Goal: Find specific page/section: Find specific page/section

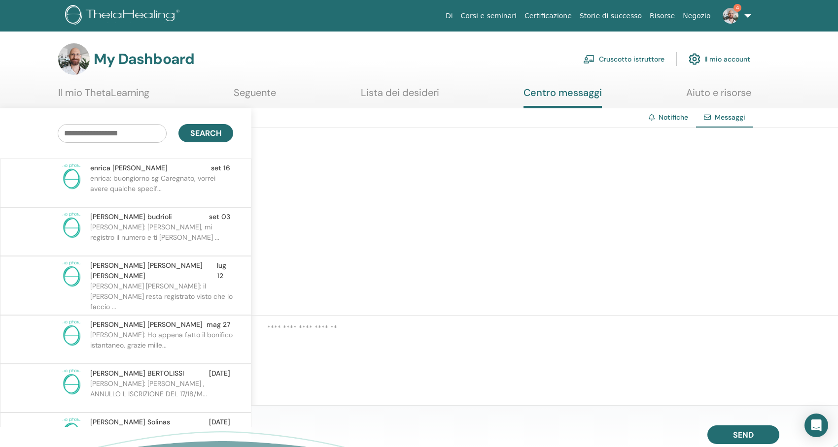
click at [115, 178] on p "enrica: buongiorno sg Caregnato, vorrei avere qualche specif..." at bounding box center [161, 188] width 143 height 30
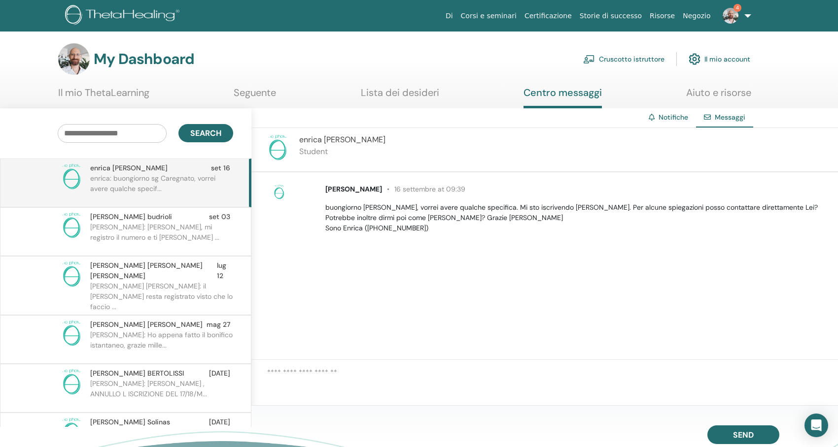
click at [747, 14] on link "4" at bounding box center [734, 16] width 40 height 32
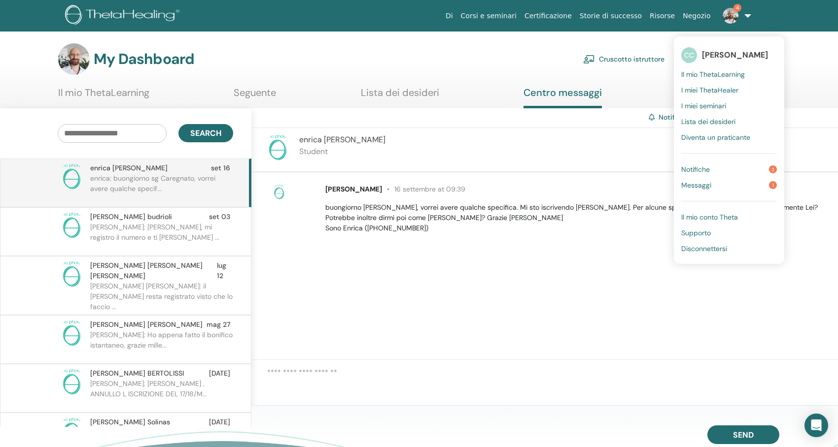
drag, startPoint x: 503, startPoint y: 55, endPoint x: 520, endPoint y: 57, distance: 16.9
click at [503, 55] on div "My Dashboard Cruscotto istruttore Il mio account" at bounding box center [404, 59] width 692 height 32
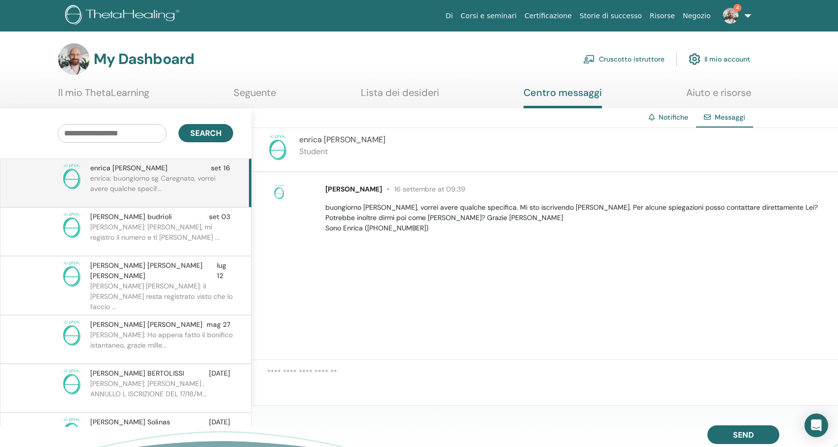
click at [631, 54] on link "Cruscotto istruttore" at bounding box center [623, 59] width 81 height 22
click at [633, 62] on link "Cruscotto istruttore" at bounding box center [623, 59] width 81 height 22
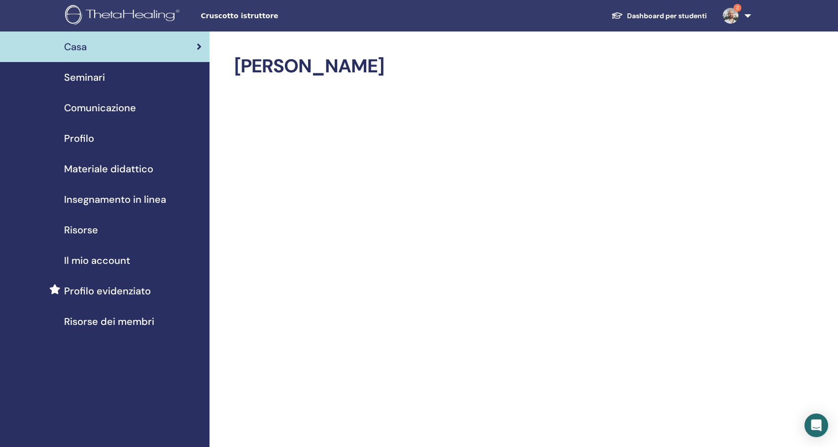
click at [740, 18] on span "3" at bounding box center [730, 15] width 24 height 8
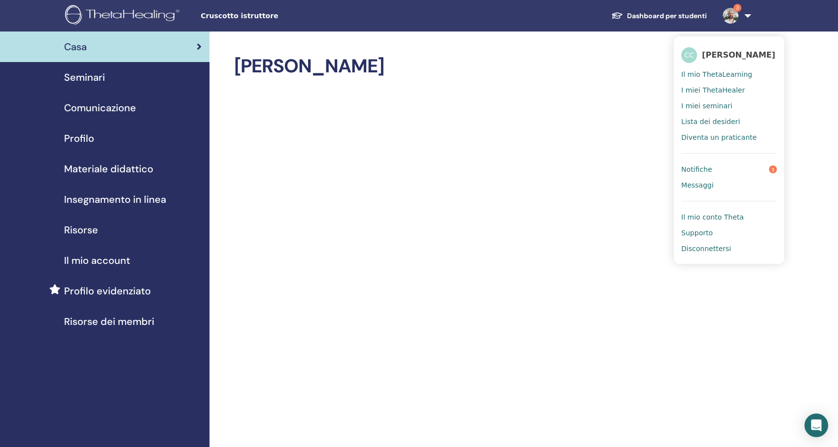
click at [95, 104] on span "Comunicazione" at bounding box center [100, 108] width 72 height 15
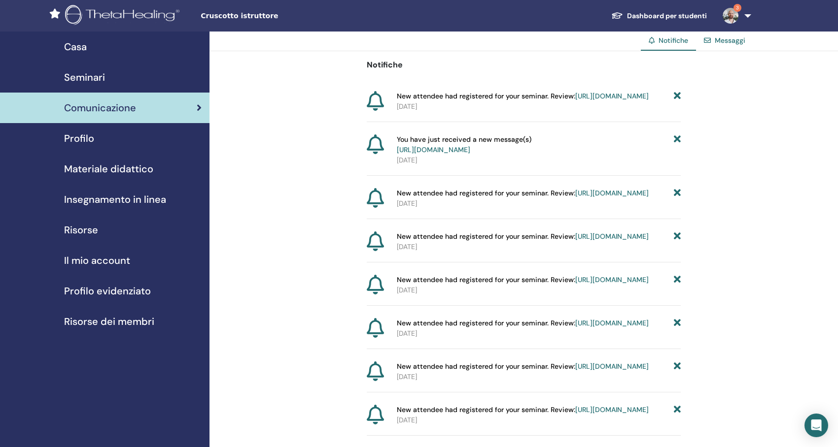
click at [94, 77] on span "Seminari" at bounding box center [84, 77] width 41 height 15
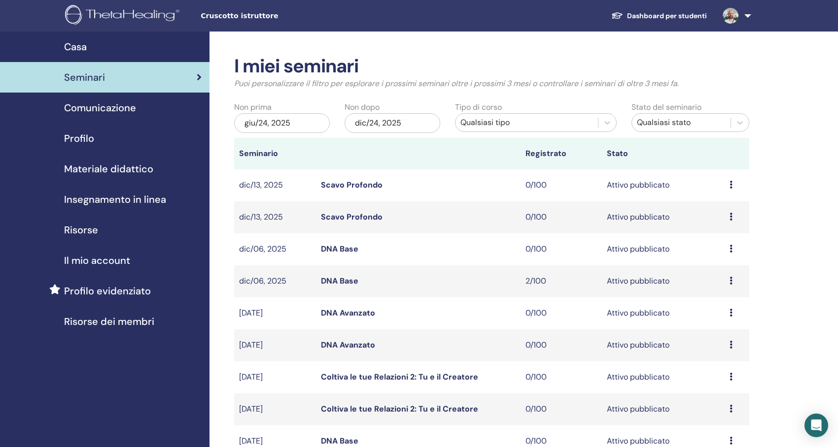
click at [104, 166] on span "Materiale didattico" at bounding box center [108, 169] width 89 height 15
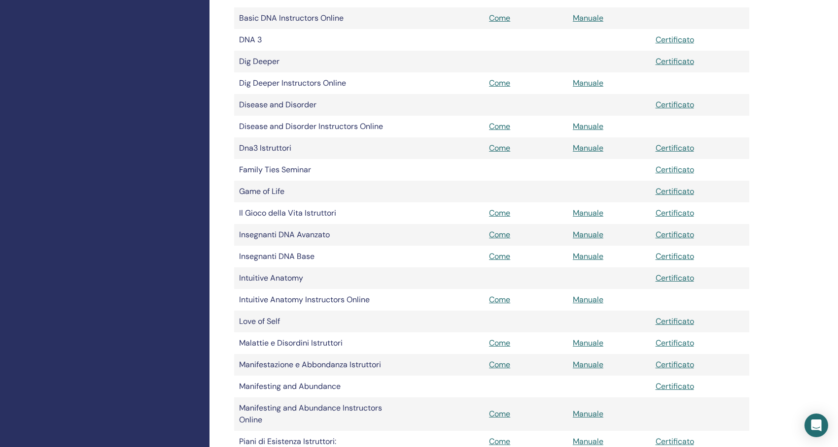
scroll to position [493, 0]
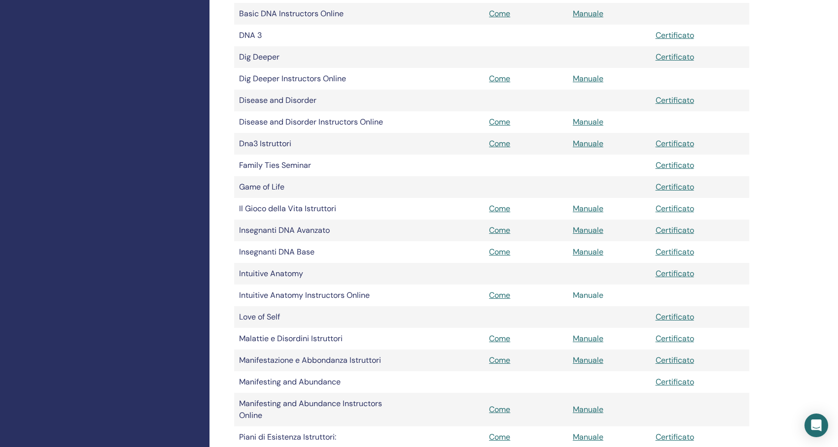
click at [588, 297] on link "Manuale" at bounding box center [587, 295] width 31 height 10
